Goal: Find specific page/section: Find specific page/section

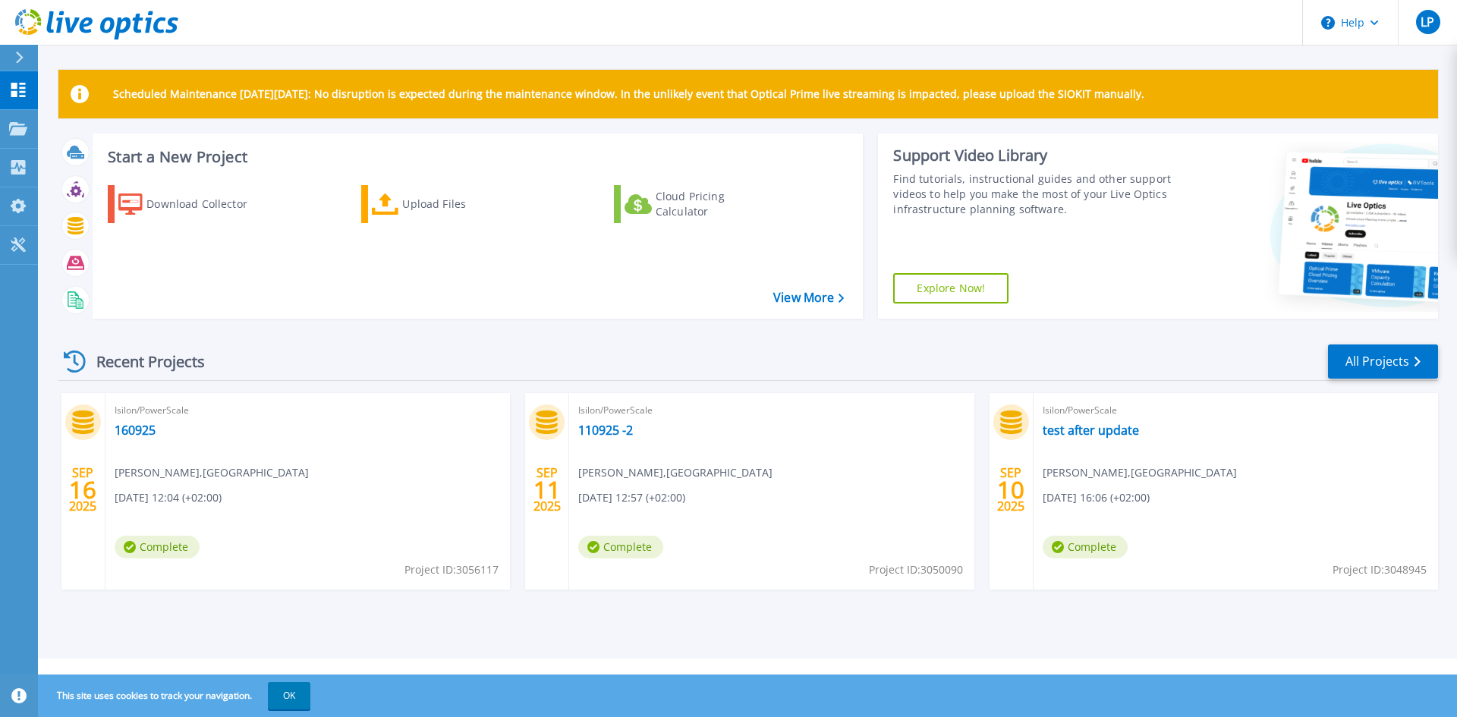
click at [205, 428] on div "Isilon/PowerScale 160925 Laurent Poireau , UNIVERSITÉ D'ORLÉANS 09/16/2025, 12:…" at bounding box center [307, 491] width 404 height 197
drag, startPoint x: 219, startPoint y: 468, endPoint x: 183, endPoint y: 449, distance: 41.1
click at [219, 428] on span "Laurent Poireau , UNIVERSITÉ D'ORLÉANS" at bounding box center [212, 472] width 194 height 17
click at [138, 428] on link "160925" at bounding box center [135, 430] width 41 height 15
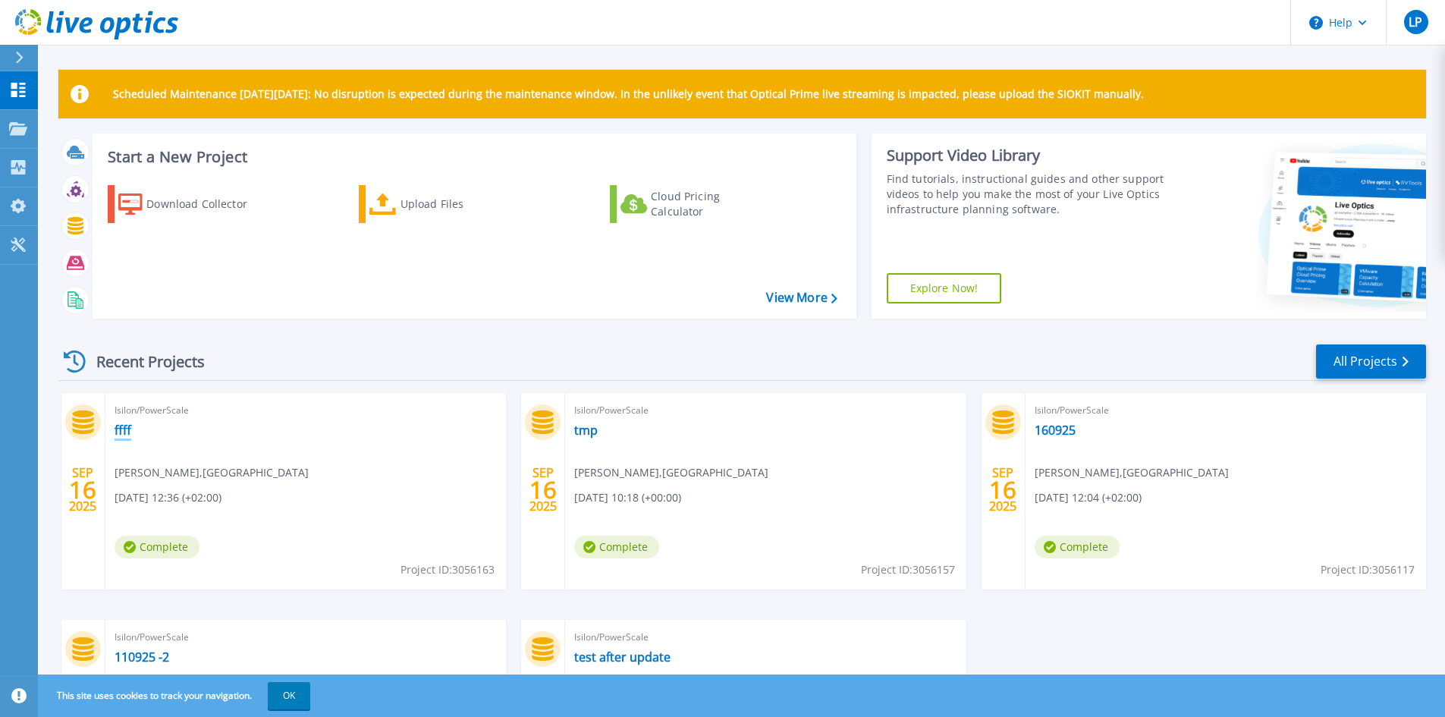
click at [120, 435] on link "ffff" at bounding box center [123, 430] width 17 height 15
drag, startPoint x: 967, startPoint y: 206, endPoint x: 938, endPoint y: 197, distance: 31.2
click at [964, 206] on div "Find tutorials, instructional guides and other support videos to help you make …" at bounding box center [1028, 194] width 283 height 46
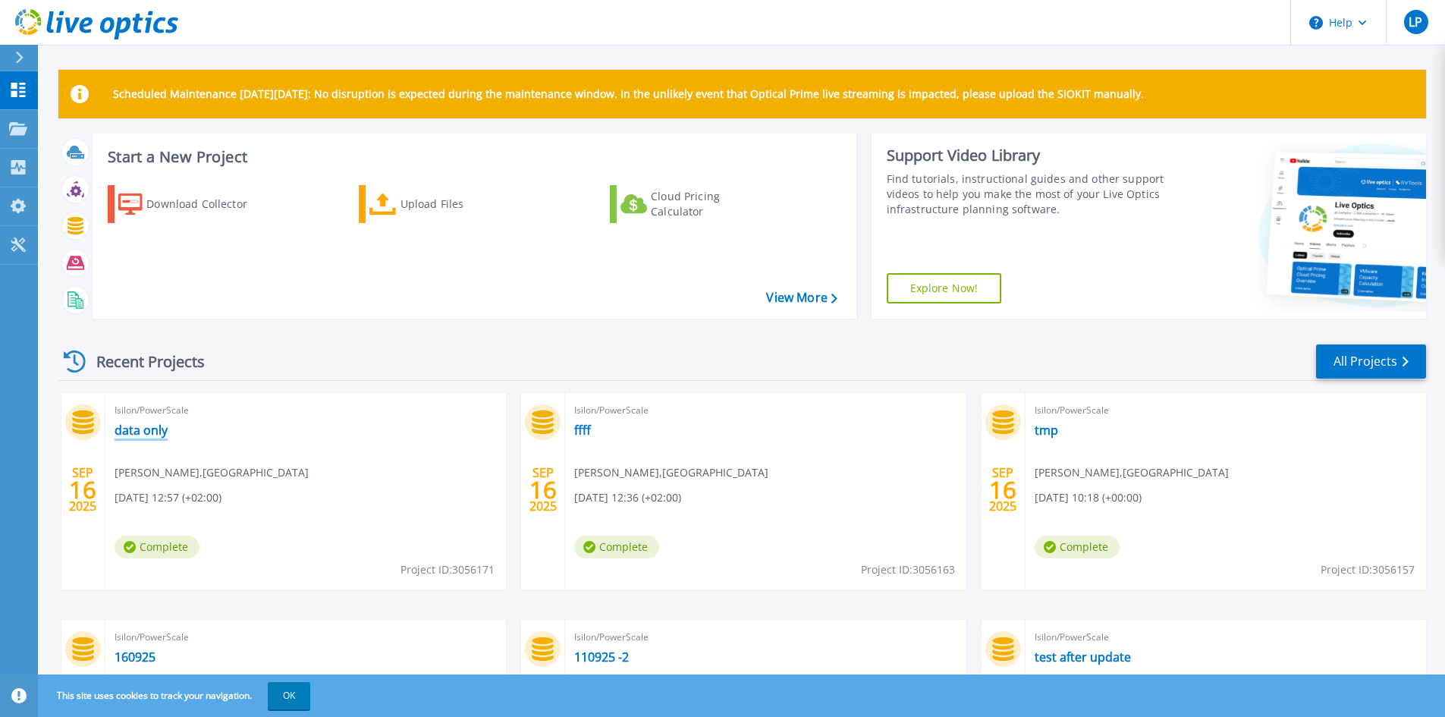
click at [159, 433] on link "data only" at bounding box center [141, 430] width 53 height 15
